Goal: Understand process/instructions: Learn how to perform a task or action

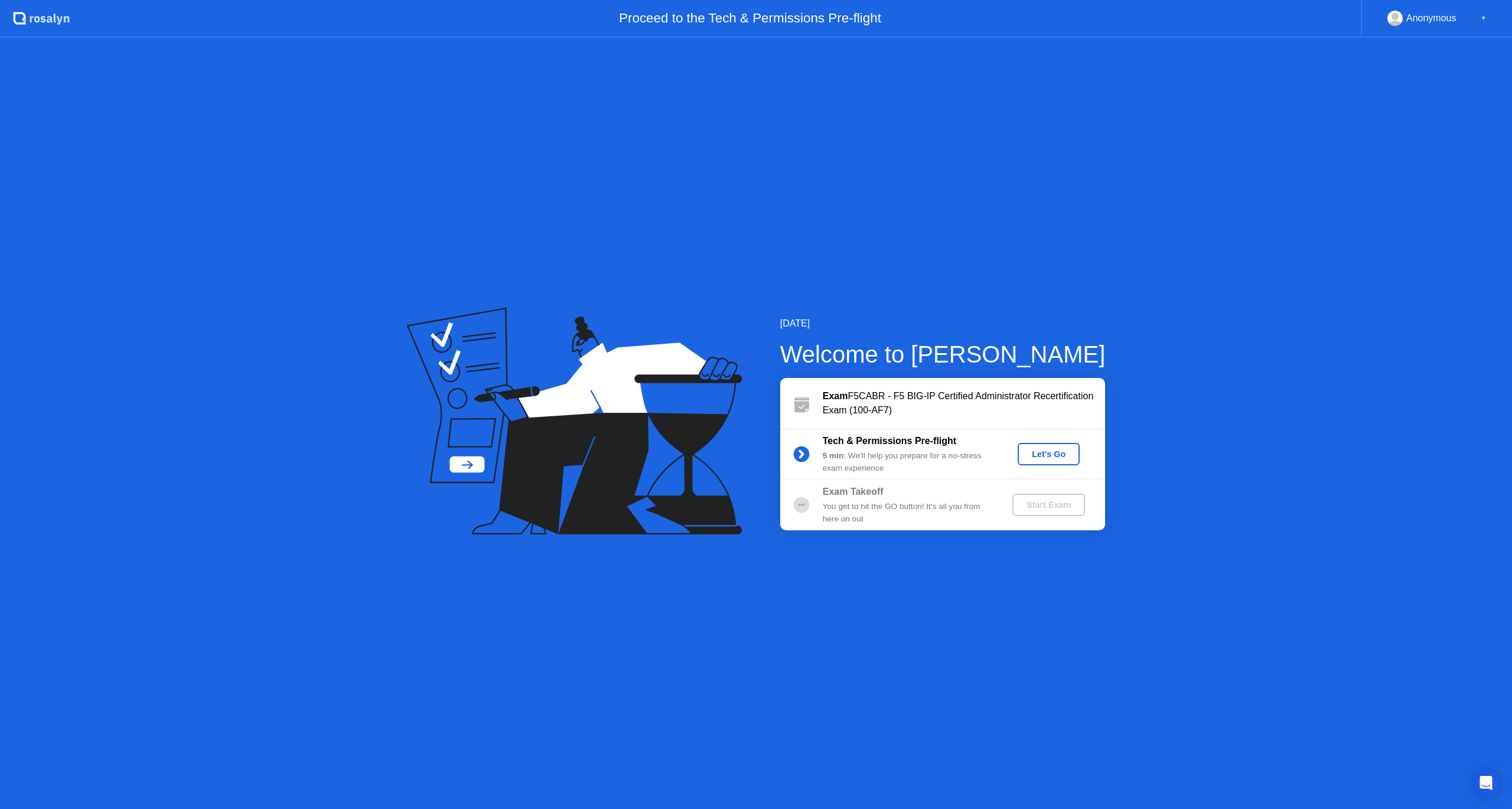
click at [1042, 452] on div "Let's Go" at bounding box center [1049, 454] width 53 height 10
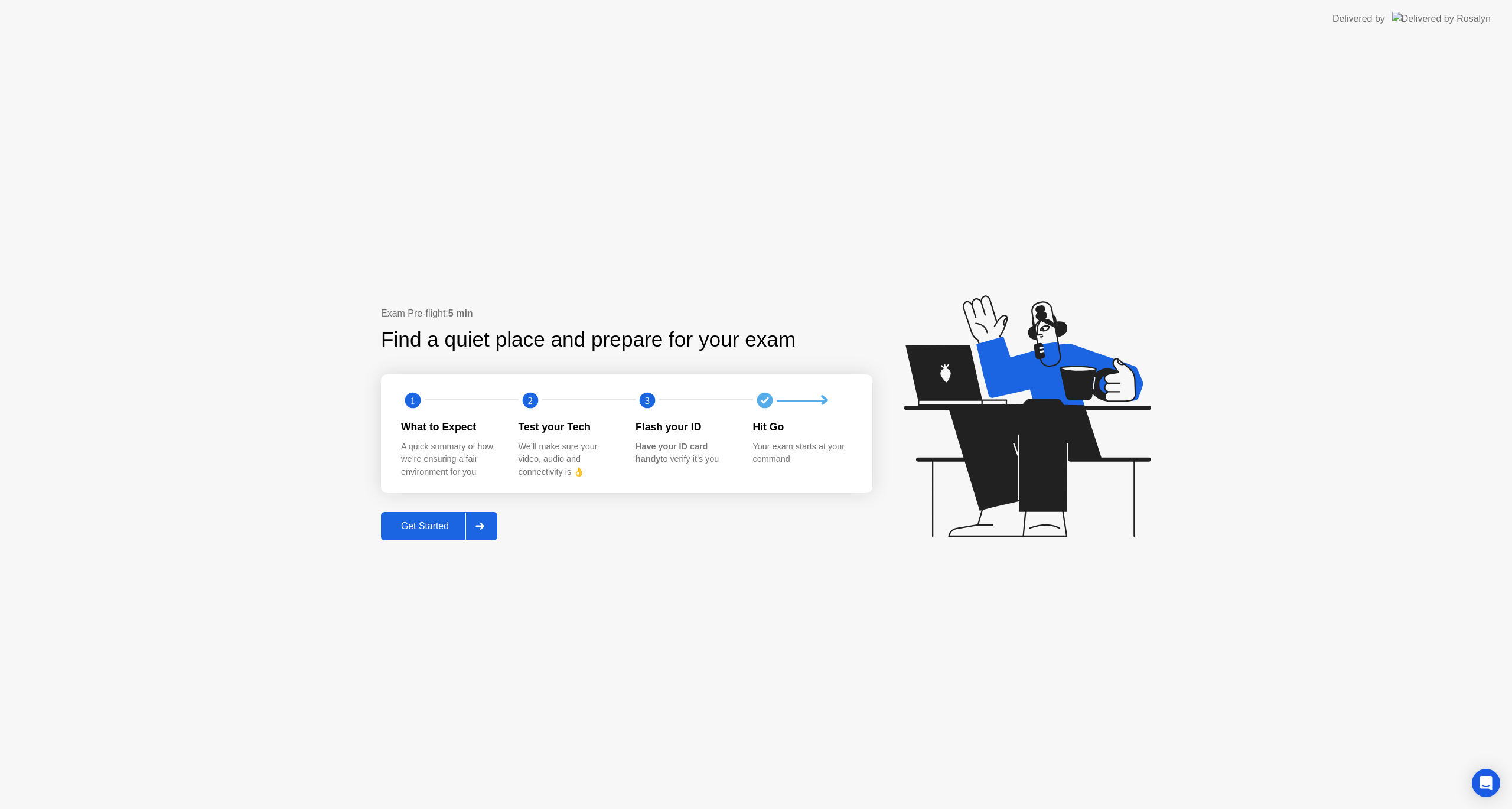
click at [412, 529] on div "Get Started" at bounding box center [424, 526] width 81 height 10
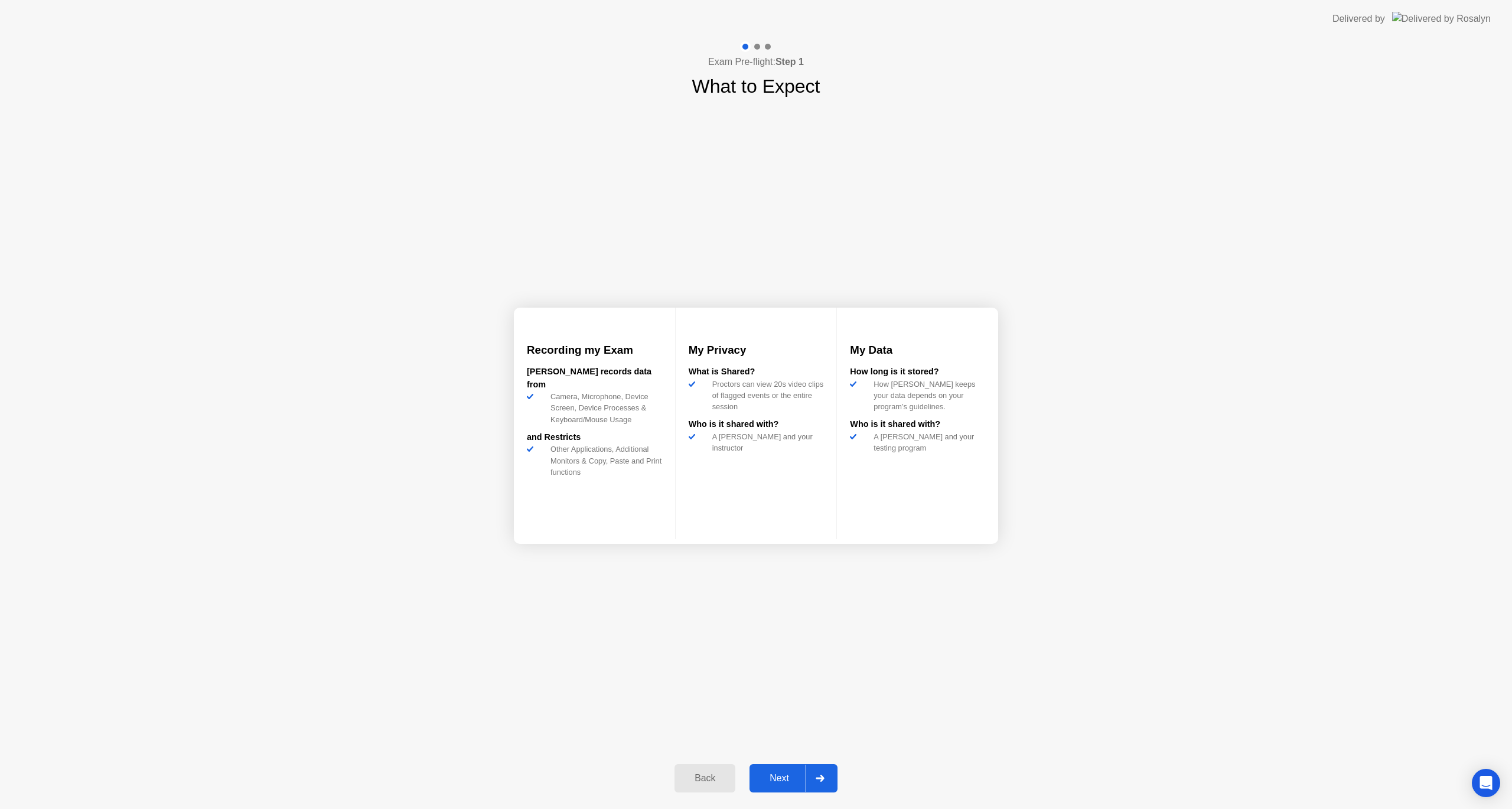
click at [779, 774] on div "Next" at bounding box center [779, 779] width 53 height 10
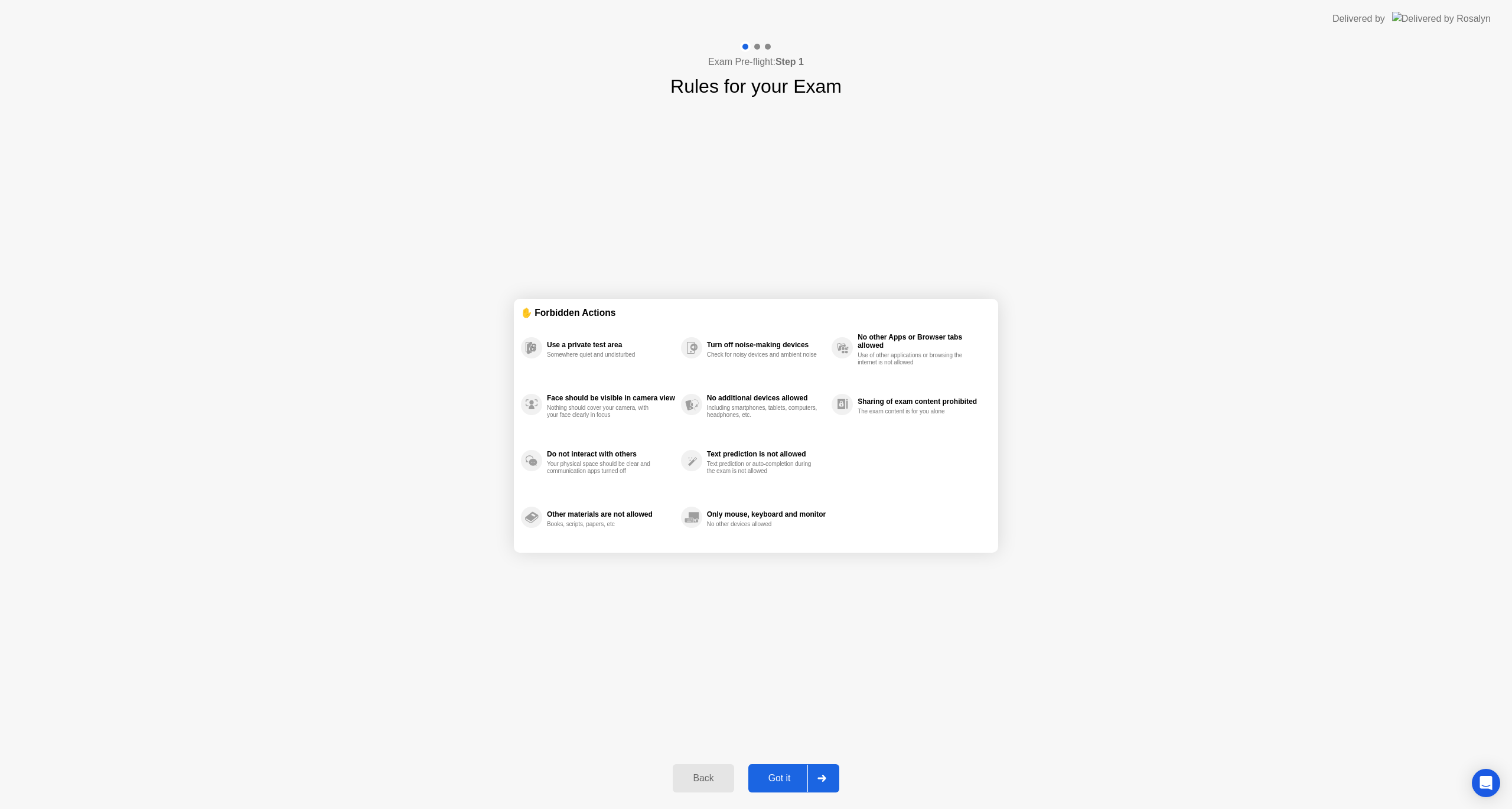
click at [779, 778] on div "Got it" at bounding box center [779, 779] width 56 height 10
select select "**********"
select select "*******"
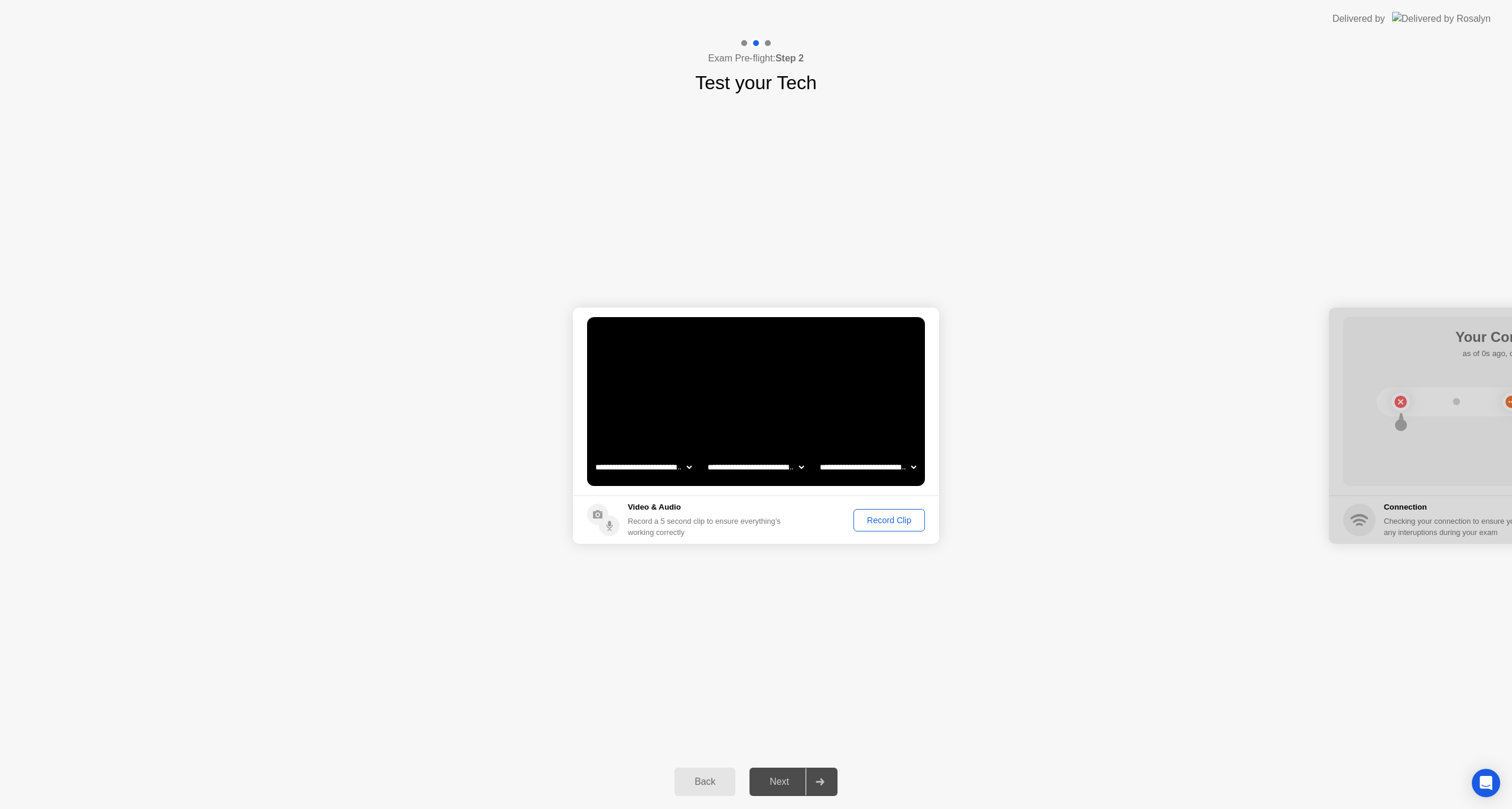
click at [888, 516] on div "Record Clip" at bounding box center [889, 520] width 63 height 10
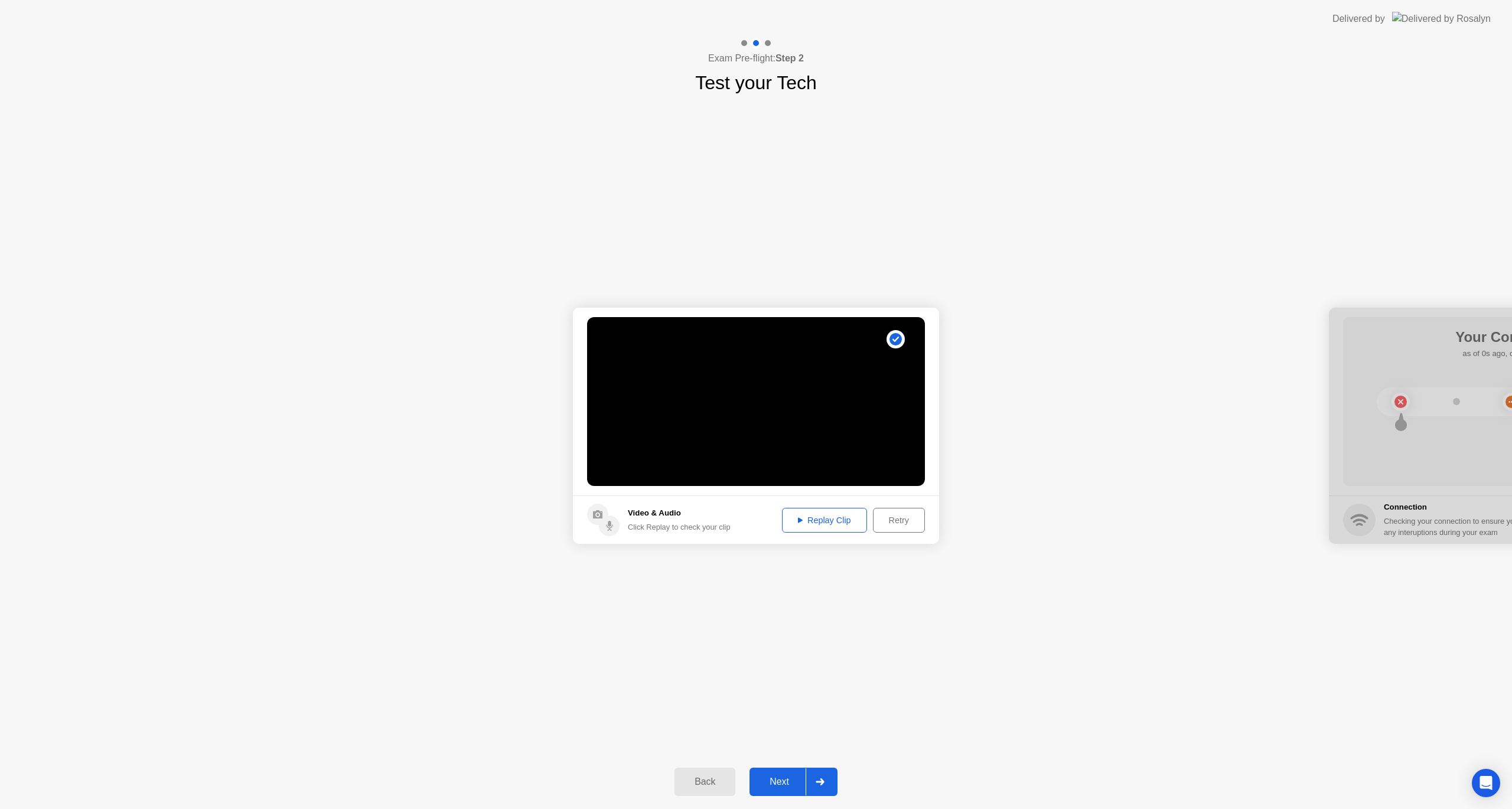
click at [772, 784] on div "Next" at bounding box center [779, 782] width 53 height 10
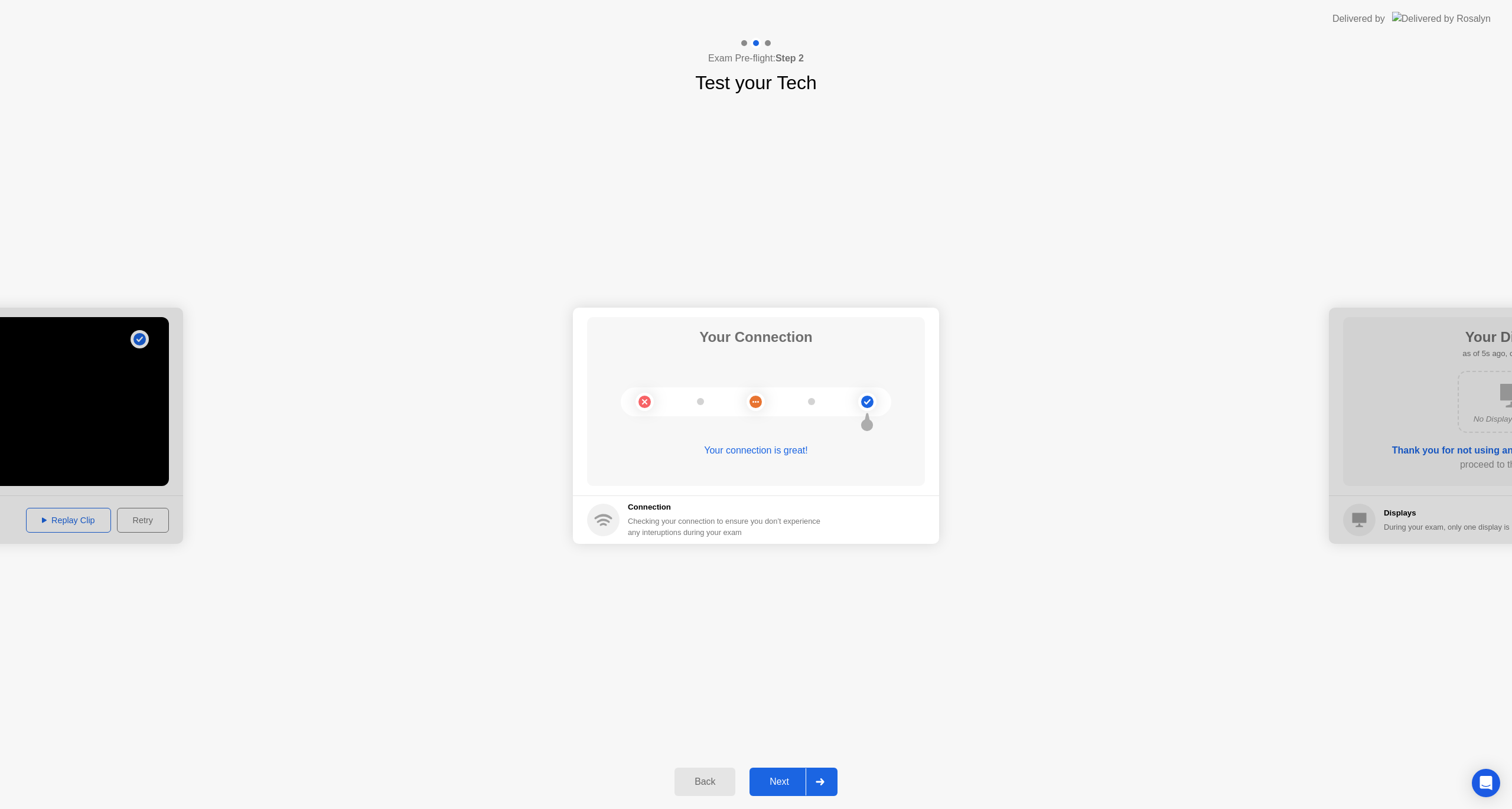
click at [774, 782] on div "Next" at bounding box center [779, 782] width 53 height 10
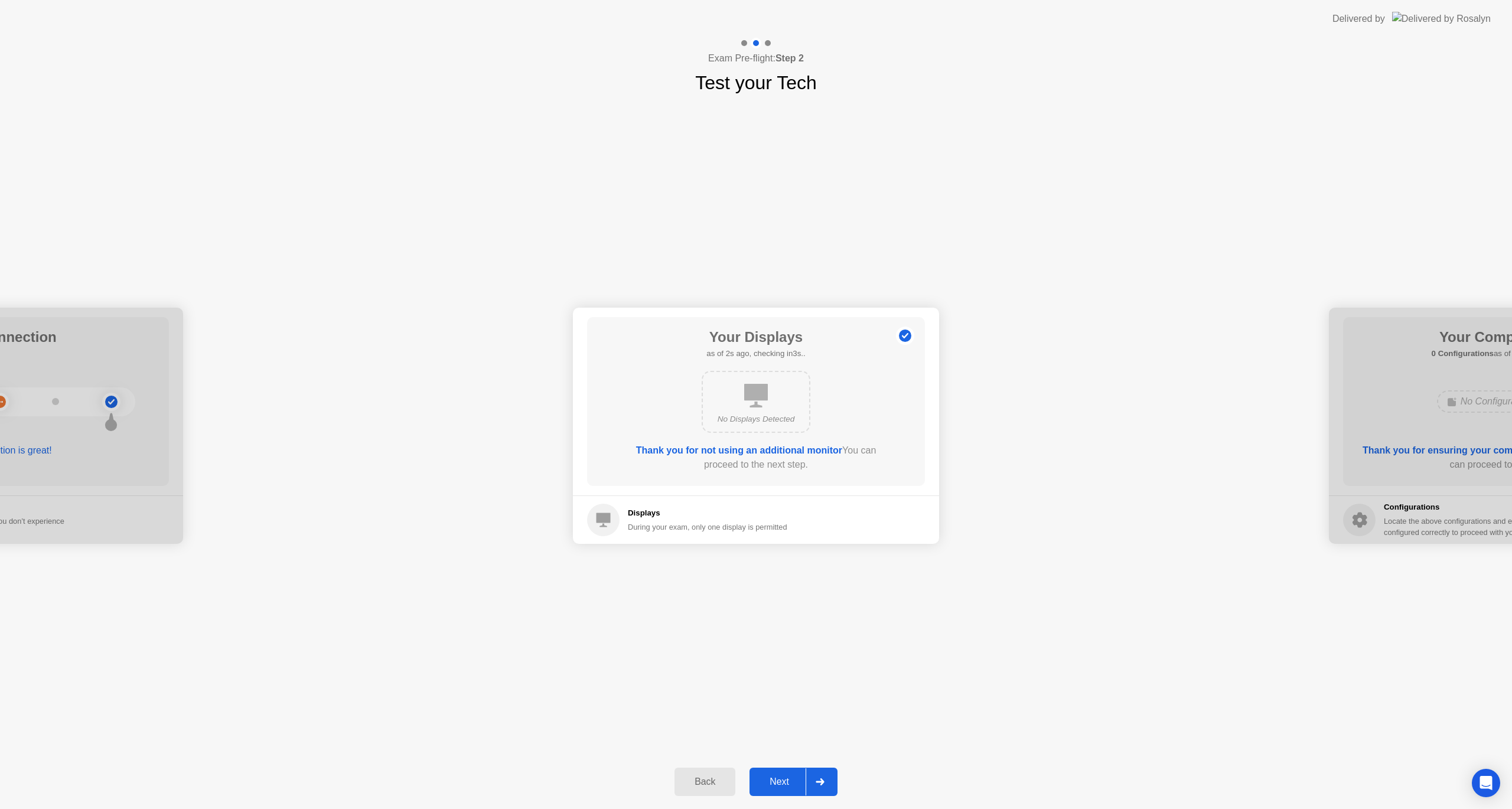
click at [774, 782] on div "Next" at bounding box center [779, 782] width 53 height 10
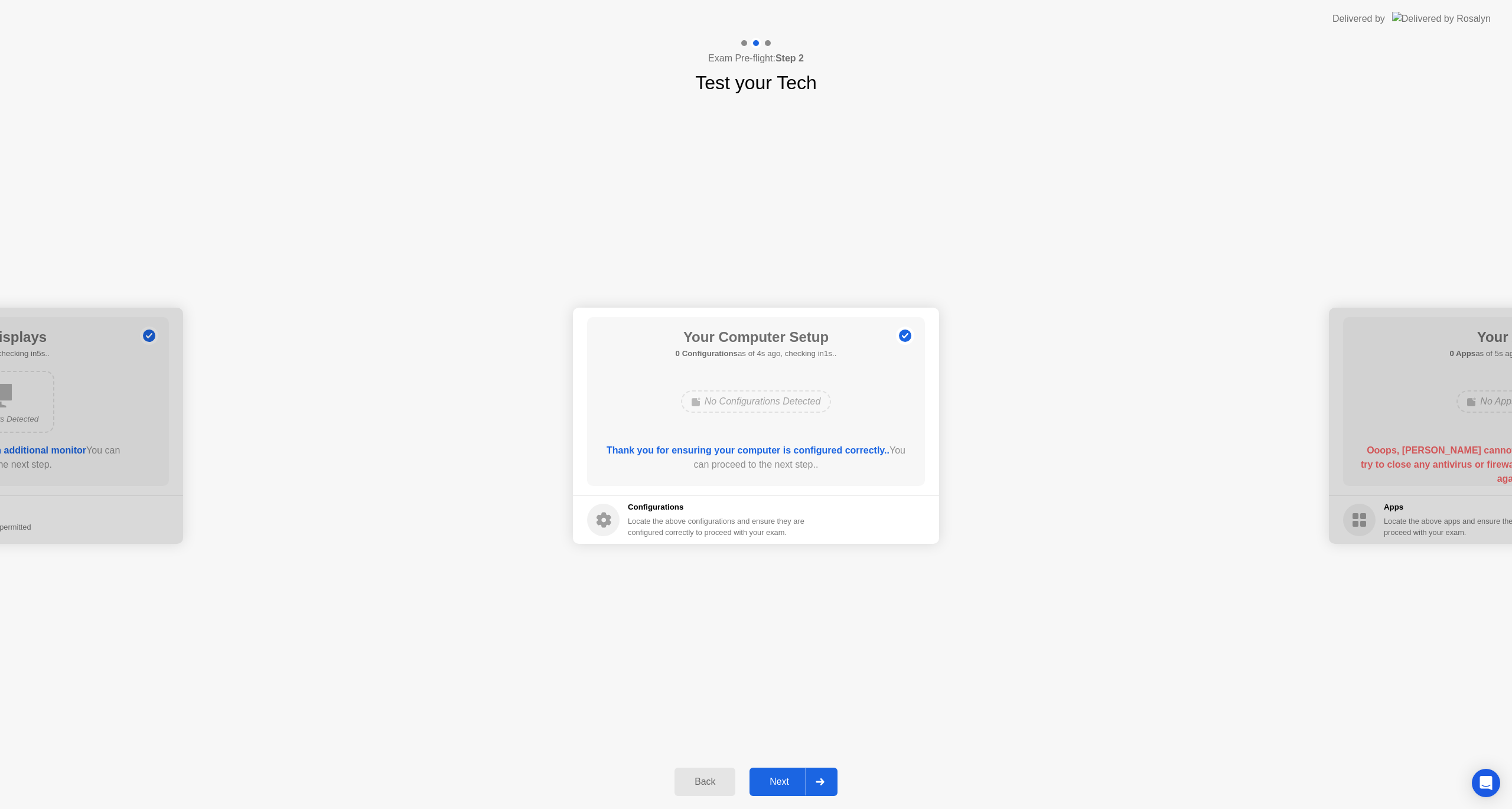
click at [774, 782] on div "Next" at bounding box center [779, 782] width 53 height 10
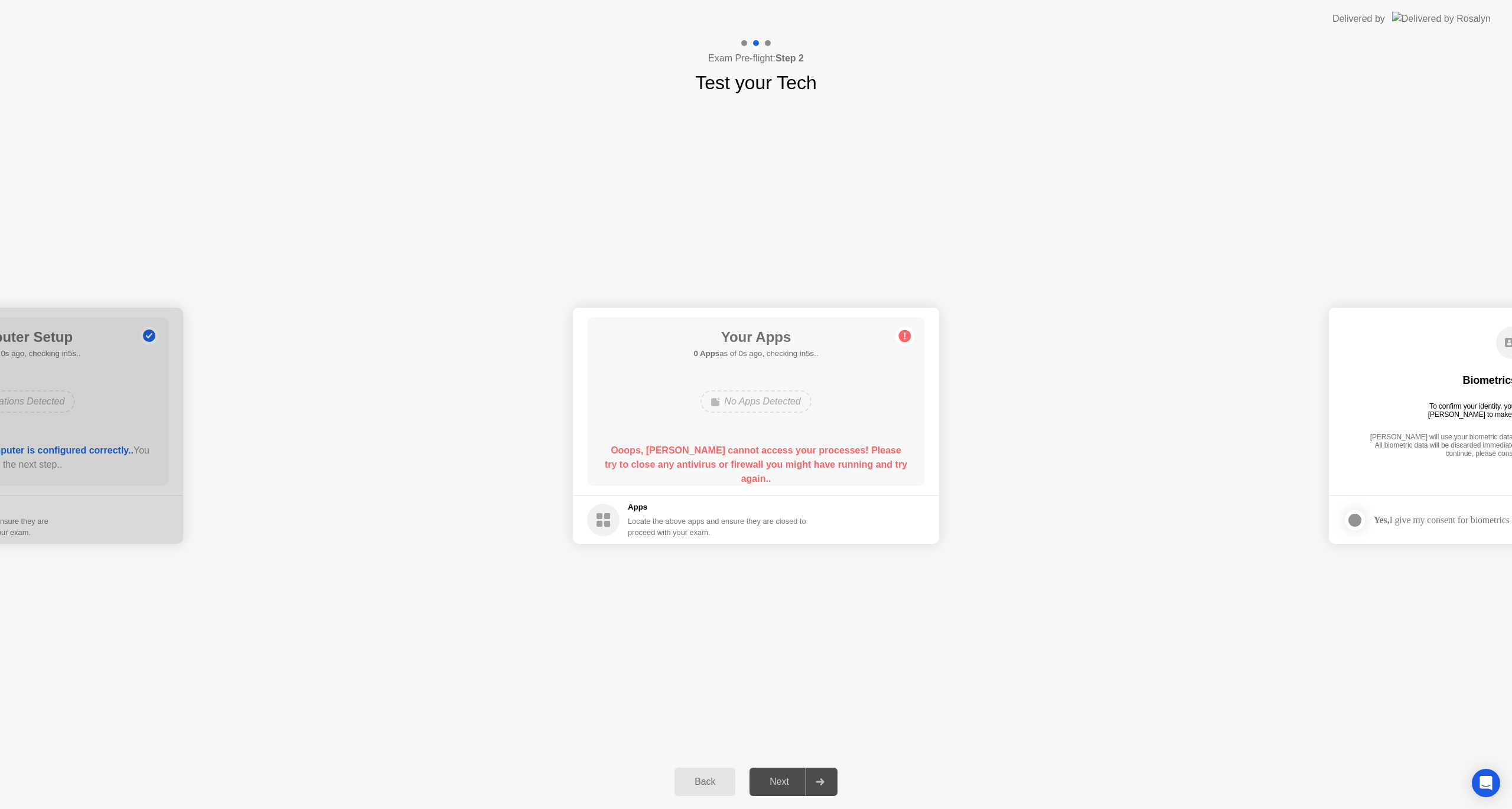
click at [772, 783] on div "Next" at bounding box center [779, 782] width 53 height 10
